Goal: Transaction & Acquisition: Purchase product/service

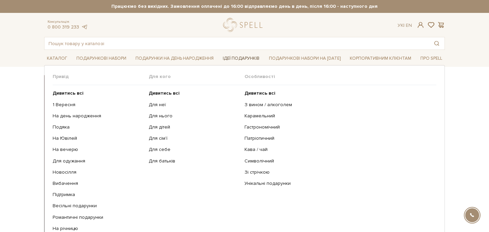
click at [241, 61] on link "Ідеї подарунків" at bounding box center [241, 58] width 42 height 11
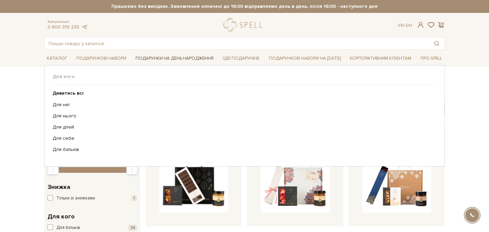
click at [187, 60] on link "Подарунки на День народження" at bounding box center [175, 58] width 84 height 11
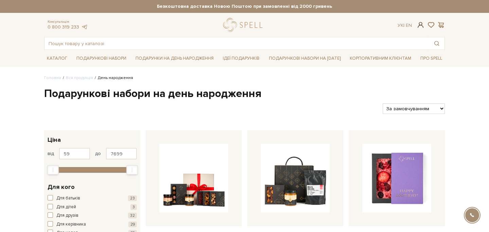
click at [419, 26] on span at bounding box center [421, 24] width 8 height 7
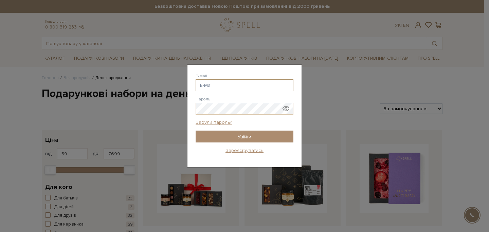
click at [264, 88] on input "E-Mail" at bounding box center [245, 85] width 98 height 12
click at [236, 152] on link "Зареєструватись" at bounding box center [244, 151] width 38 height 6
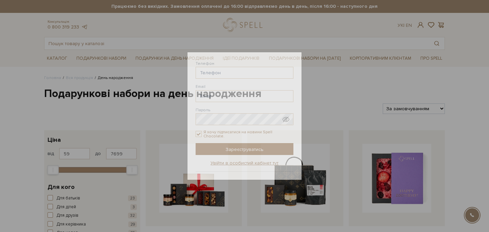
click at [426, 90] on div "Авторизація E-Mail Пароль Забули пароль? Увійти Зареєструватись Забули пароль? …" at bounding box center [244, 116] width 489 height 232
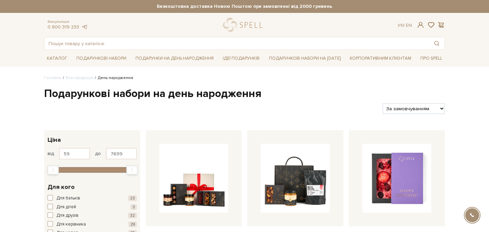
click at [420, 31] on div "Консультація: 0 800 319 233 Ук | En |" at bounding box center [244, 25] width 409 height 14
click at [420, 20] on div "Консультація: 0 800 319 233 Ук | En |" at bounding box center [244, 25] width 409 height 14
click at [420, 25] on span at bounding box center [421, 24] width 8 height 7
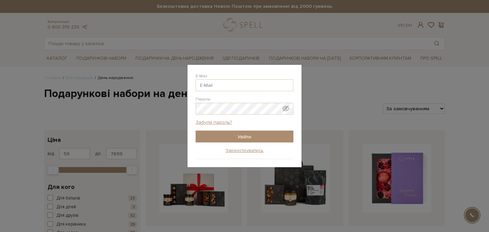
click at [331, 96] on div "Авторизація E-Mail Пароль Забули пароль? Увійти Зареєструватись Забули пароль? …" at bounding box center [244, 116] width 489 height 232
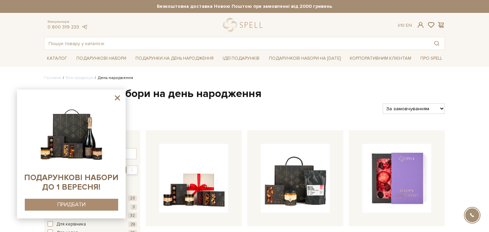
click at [417, 29] on div "Консультація: 0 800 319 233 Ук | En |" at bounding box center [244, 25] width 409 height 14
checkbox input "true"
click at [421, 24] on span at bounding box center [421, 24] width 8 height 7
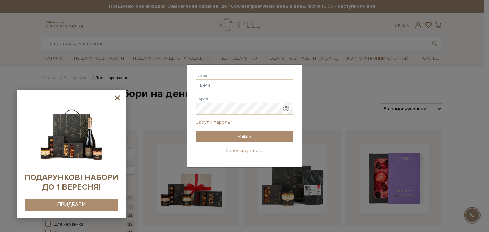
click at [243, 153] on link "Зареєструватись" at bounding box center [244, 151] width 38 height 6
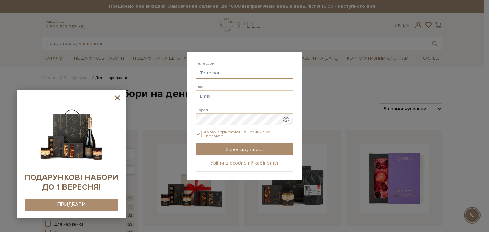
click at [239, 74] on input "Телефон" at bounding box center [245, 73] width 98 height 12
type input "38() --"
type input "oovchinnikovaa@gmail.com"
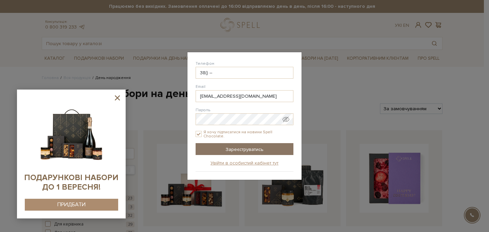
click at [255, 151] on input "Зареєструватись" at bounding box center [245, 149] width 98 height 12
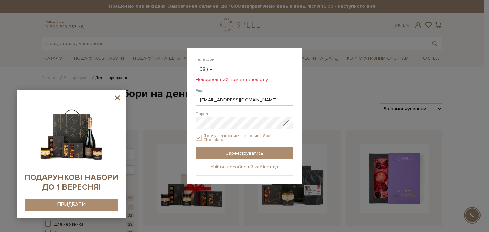
click at [252, 70] on input "38() --" at bounding box center [245, 69] width 98 height 12
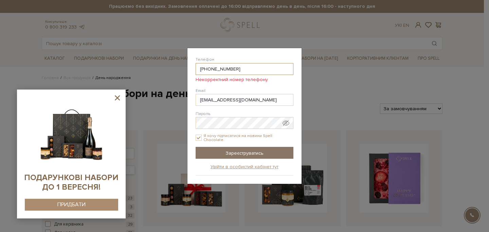
type input "38(099) 716-62-25"
click at [245, 151] on input "Зареєструватись" at bounding box center [245, 153] width 98 height 12
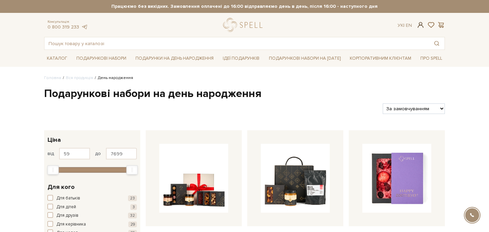
click at [419, 27] on span at bounding box center [421, 24] width 8 height 7
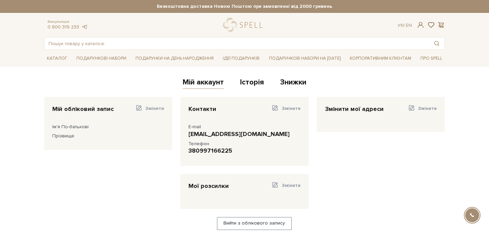
click at [458, 60] on div "Каталог Всі солодощі Дивитись всі" at bounding box center [244, 58] width 489 height 17
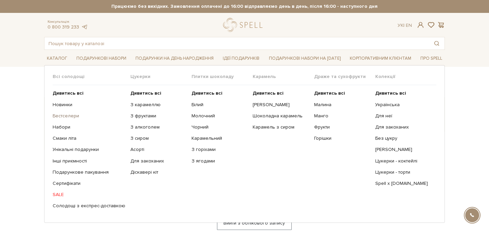
click at [63, 116] on link "Бестселери" at bounding box center [89, 116] width 73 height 6
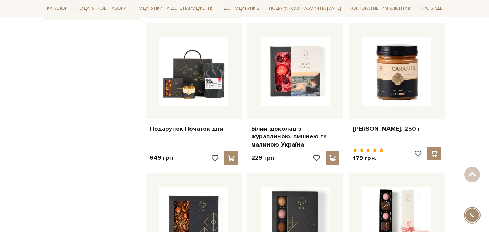
scroll to position [385, 0]
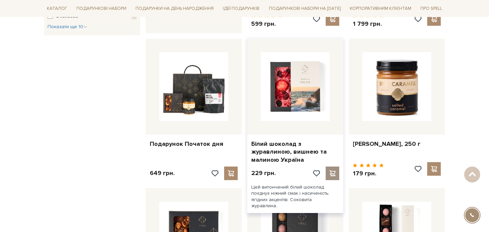
click at [332, 169] on div at bounding box center [333, 174] width 14 height 14
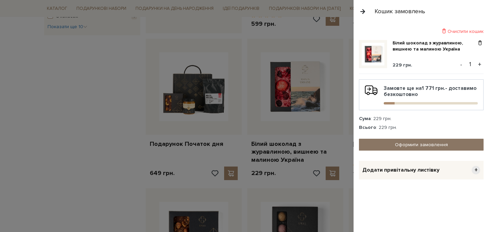
click at [383, 141] on link "Оформити замовлення" at bounding box center [421, 145] width 125 height 12
